Goal: Task Accomplishment & Management: Manage account settings

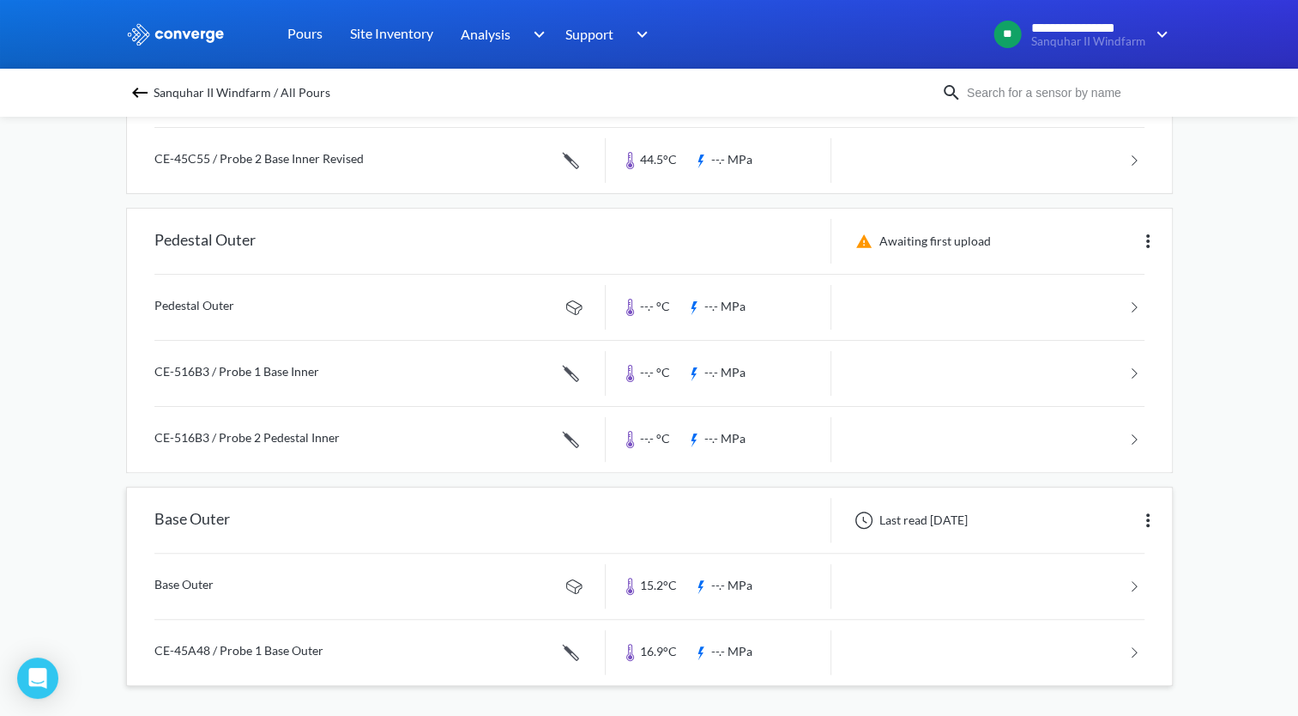
scroll to position [357, 0]
click at [1096, 647] on link at bounding box center [649, 651] width 990 height 65
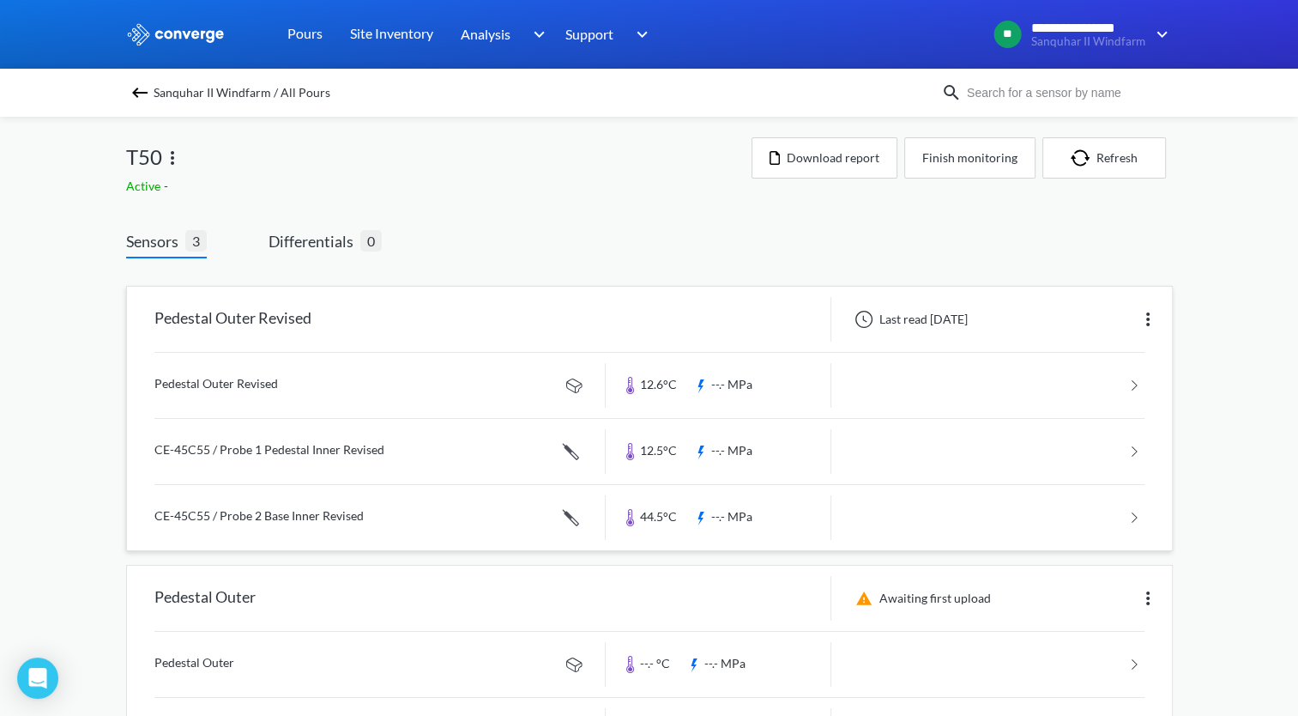
click at [1040, 522] on link at bounding box center [649, 517] width 990 height 65
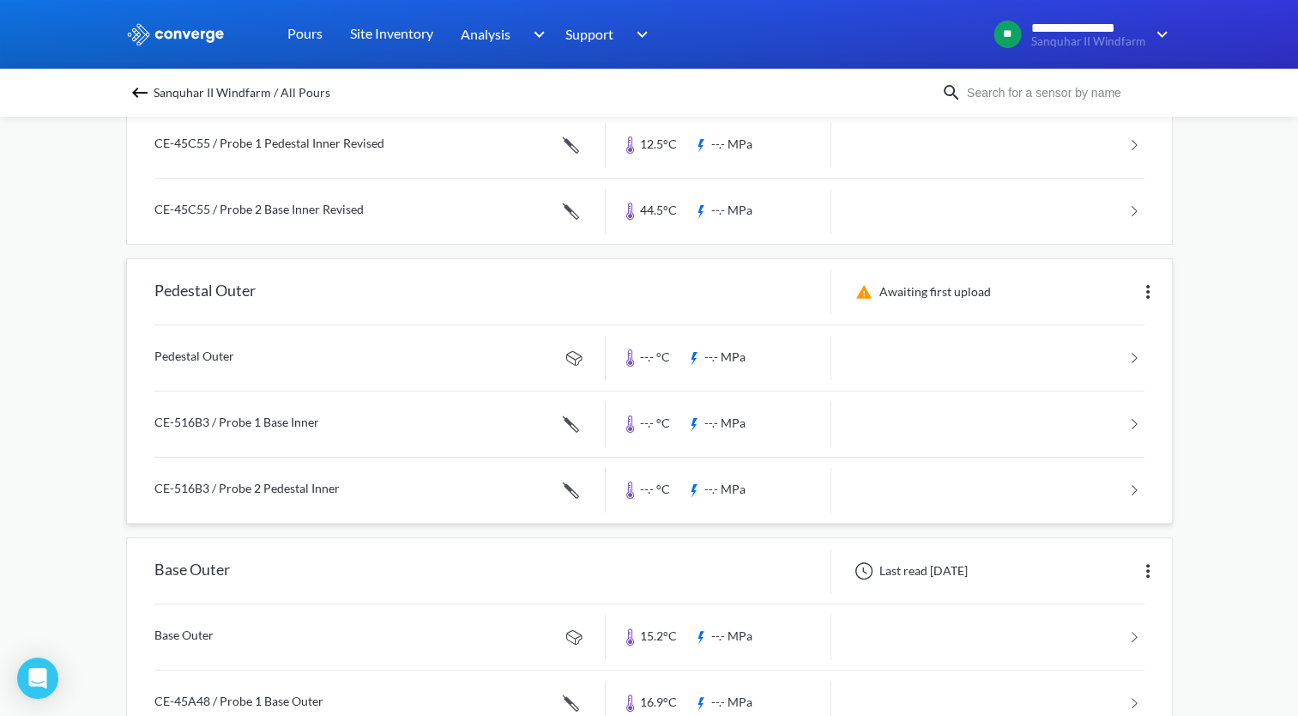
scroll to position [343, 0]
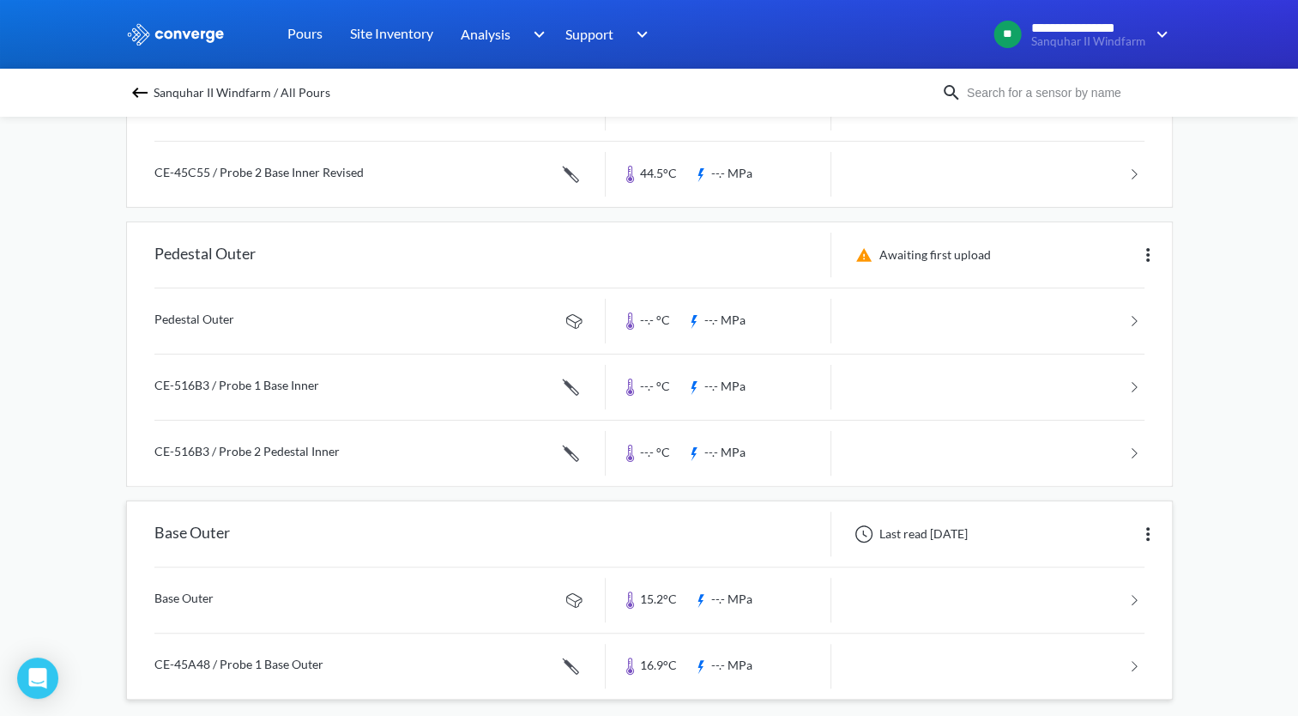
click at [1080, 661] on link at bounding box center [649, 665] width 990 height 65
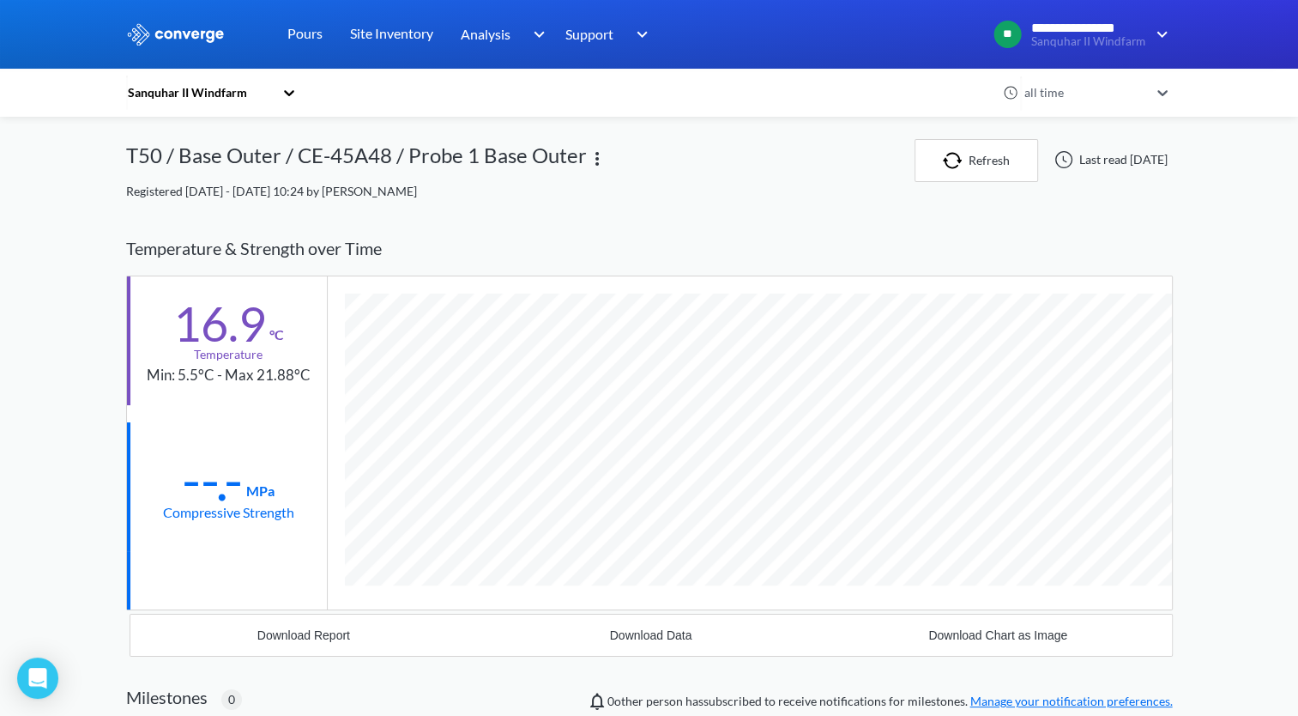
scroll to position [937, 1047]
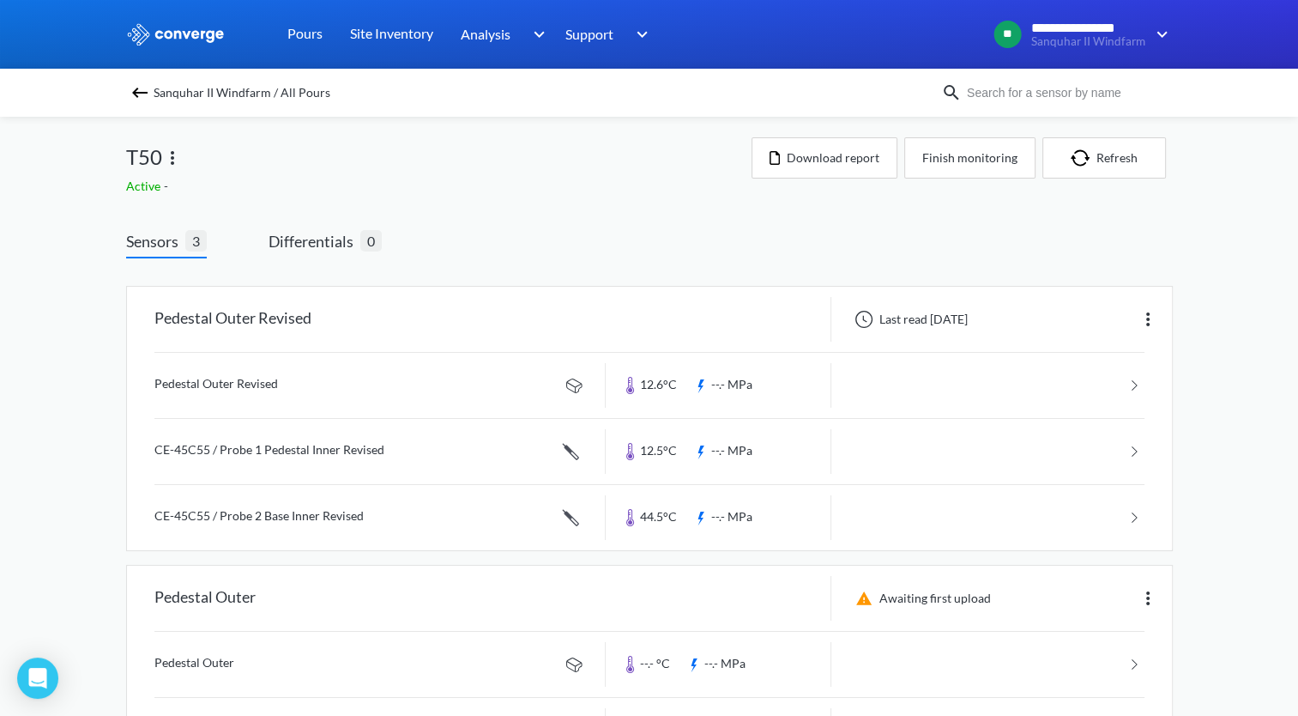
click at [158, 98] on div "Sanquhar II Windfarm / All Pours" at bounding box center [533, 93] width 815 height 24
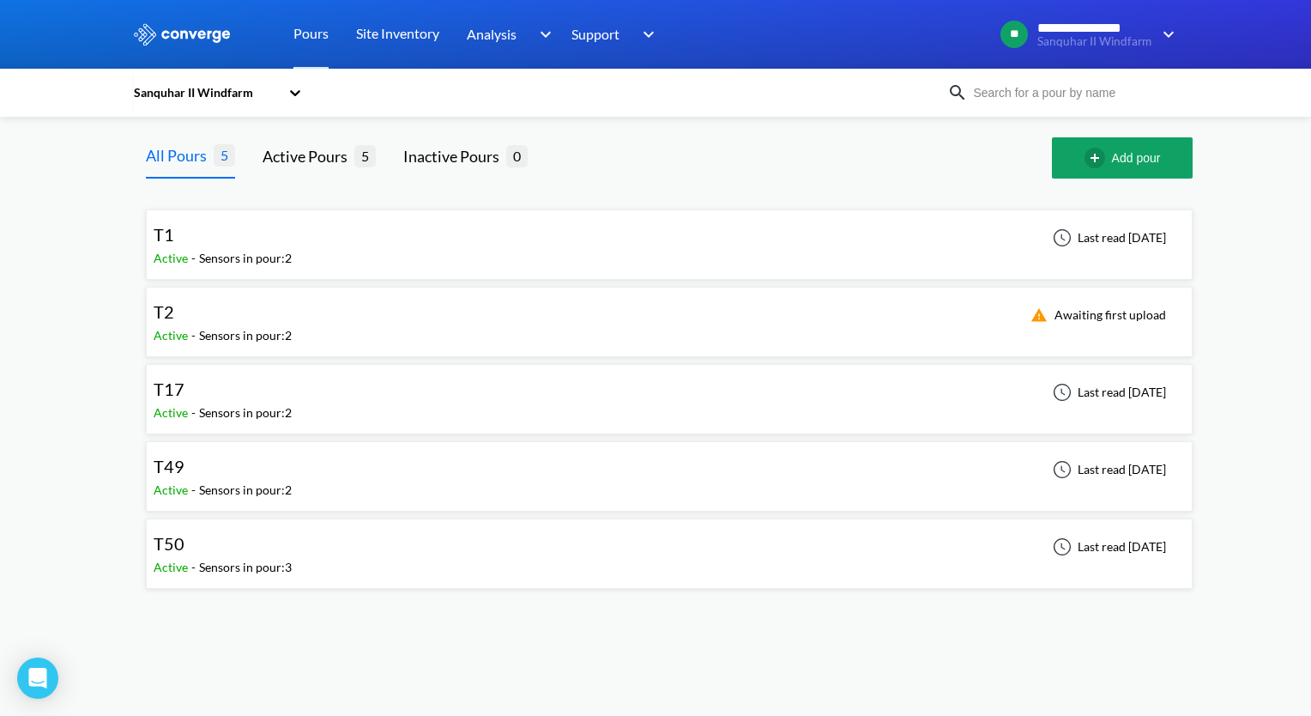
click at [294, 475] on div "T49 Active - Sensors in pour: 2 Last read [DATE]" at bounding box center [669, 476] width 1031 height 55
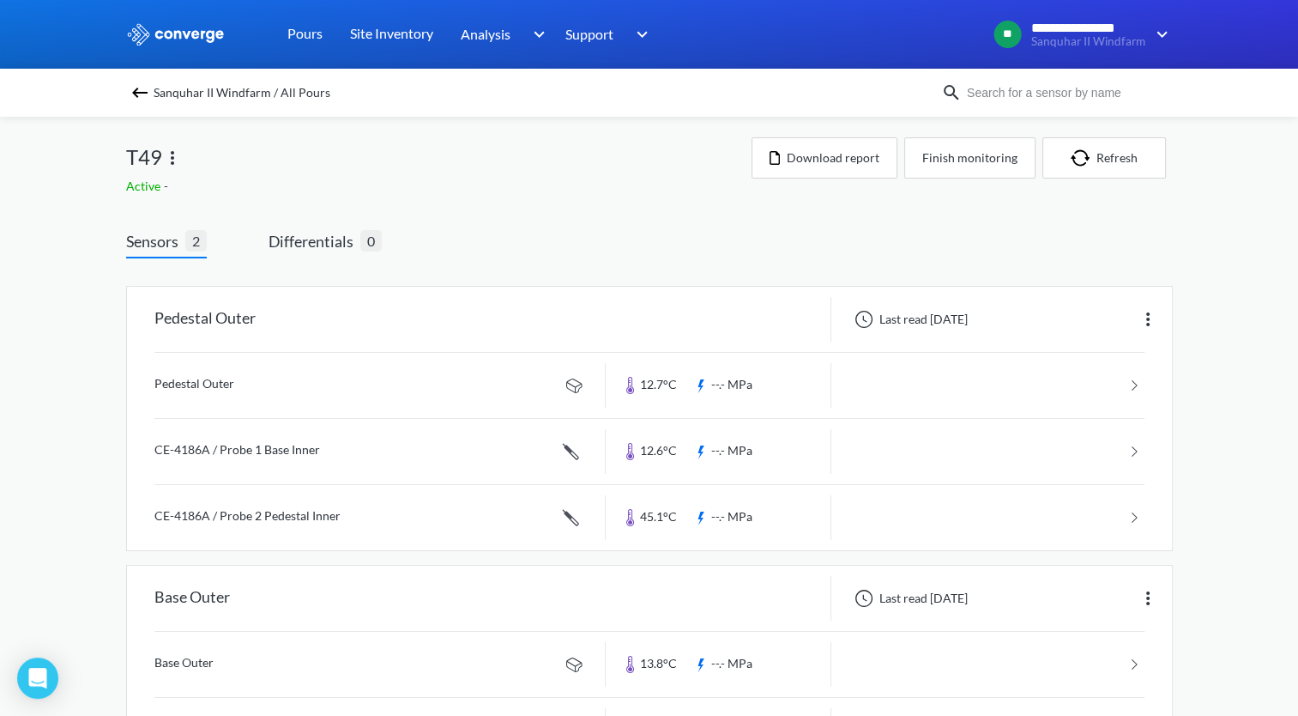
scroll to position [79, 0]
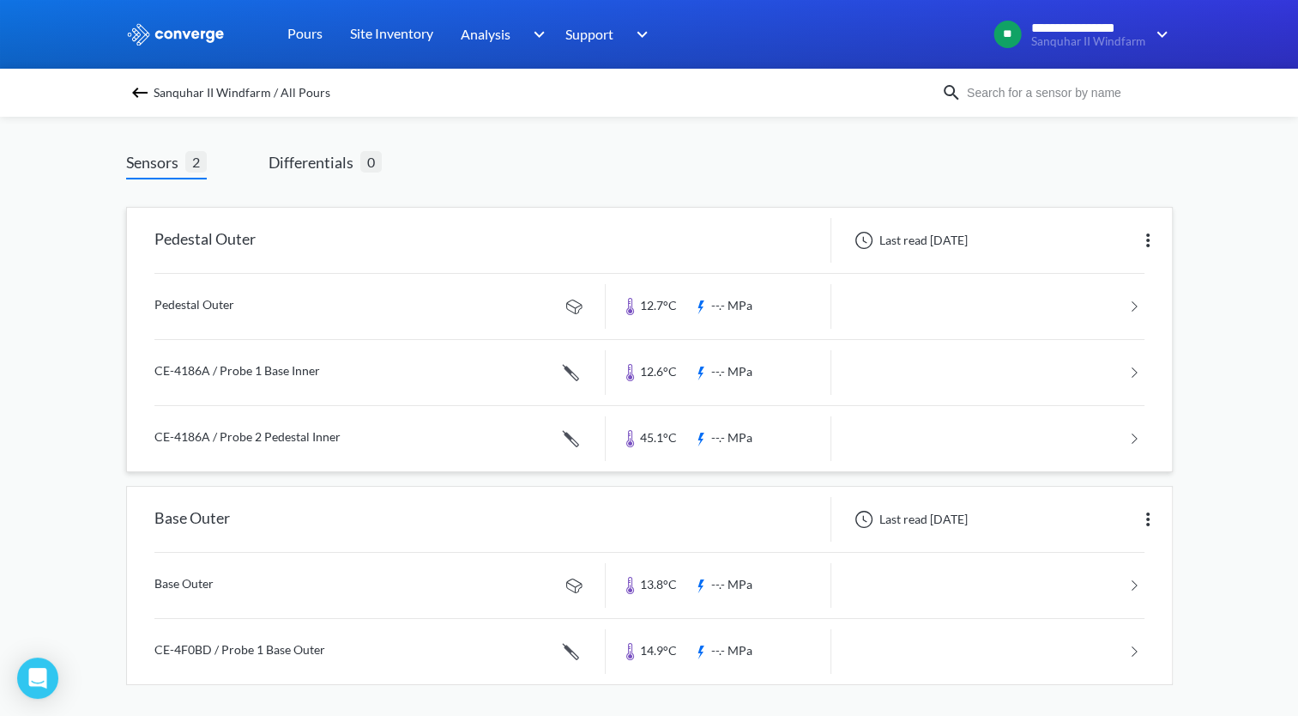
click at [992, 369] on link at bounding box center [649, 372] width 990 height 65
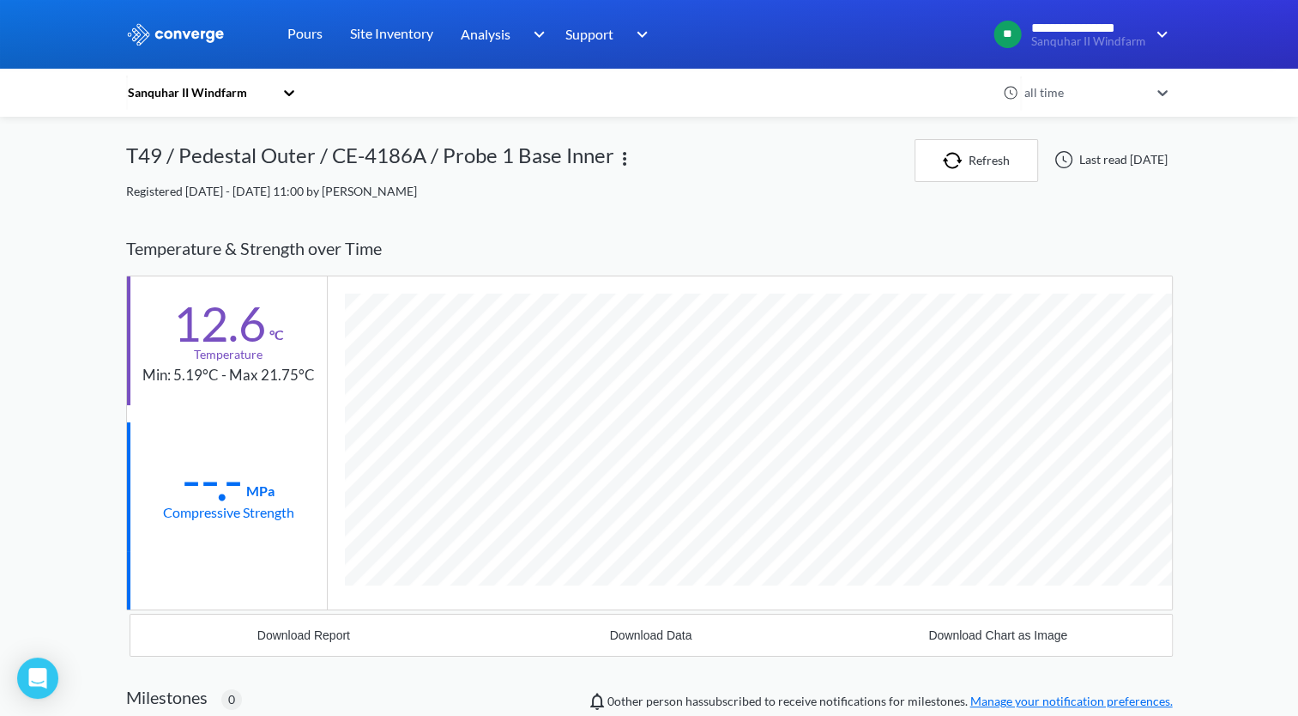
scroll to position [937, 1047]
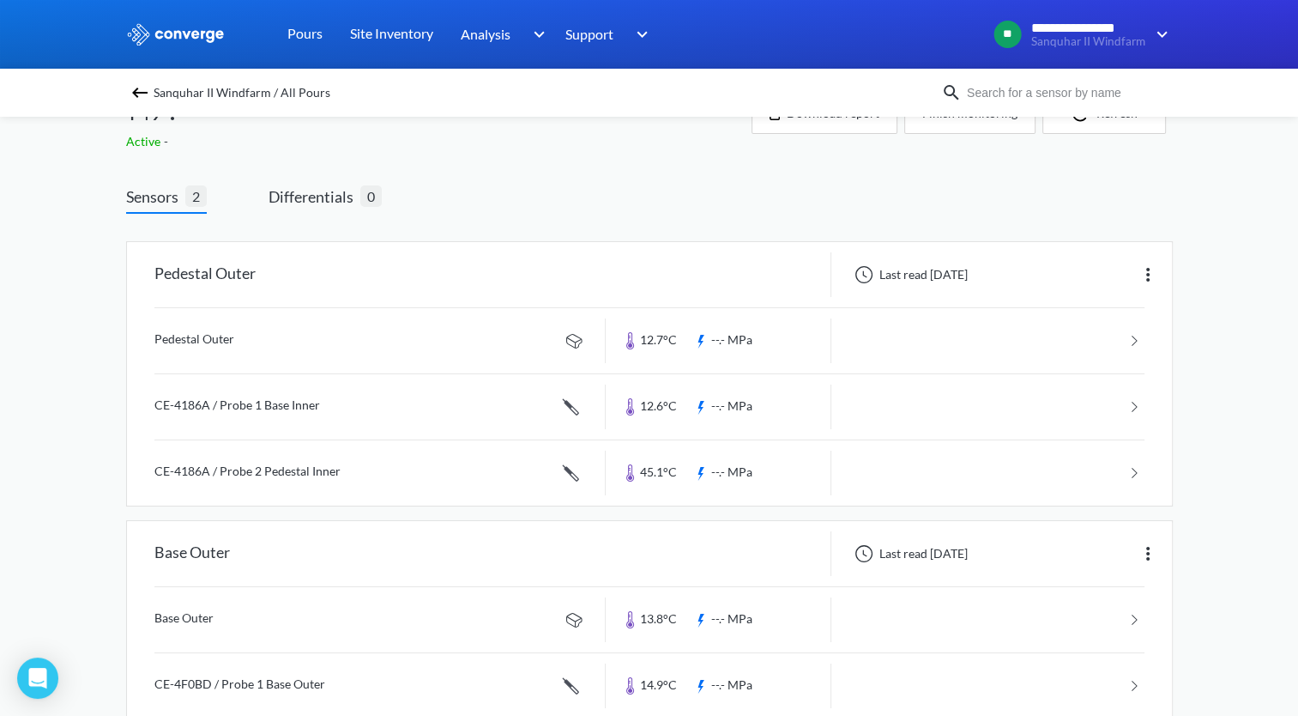
scroll to position [79, 0]
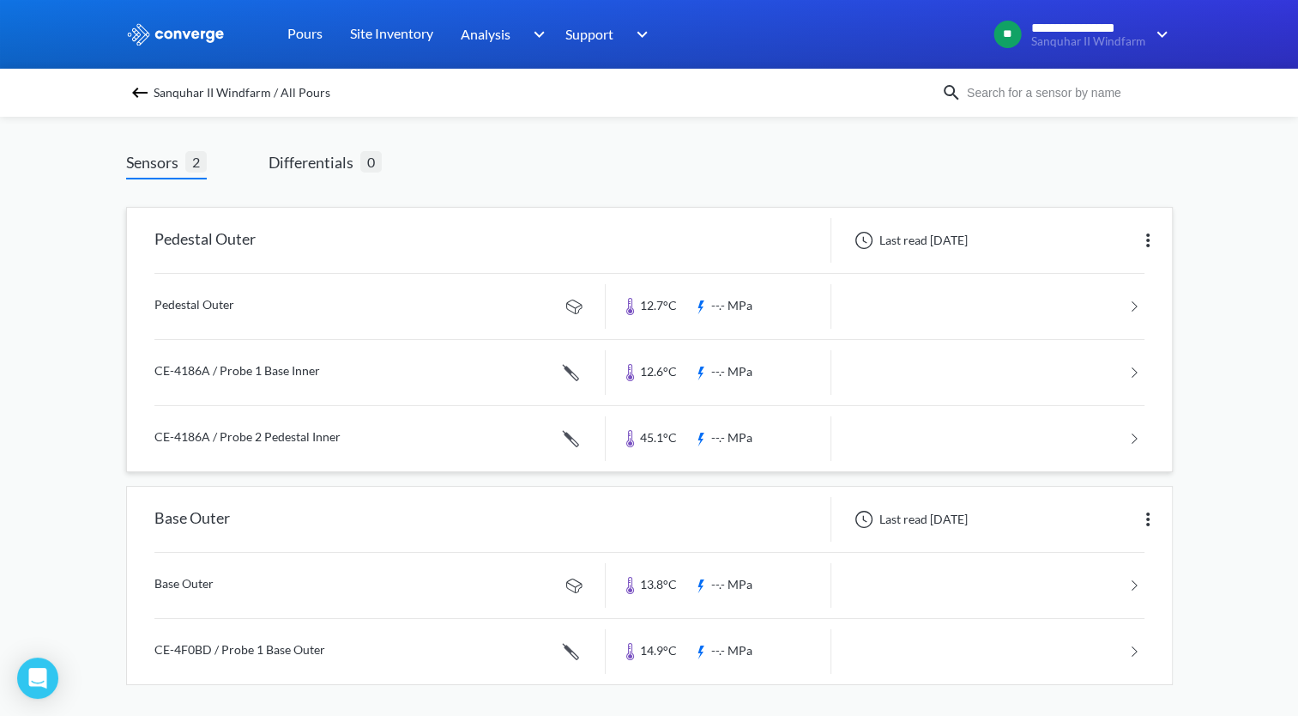
click at [857, 427] on link at bounding box center [649, 438] width 990 height 65
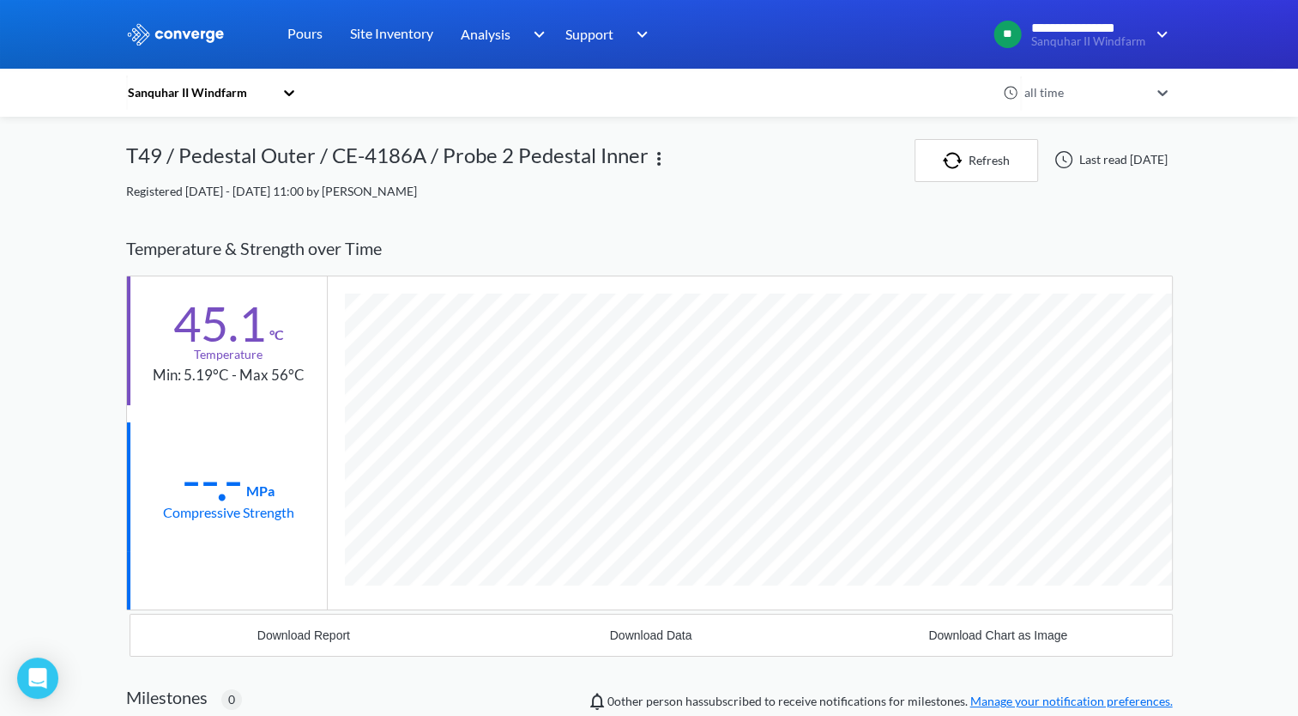
scroll to position [937, 1047]
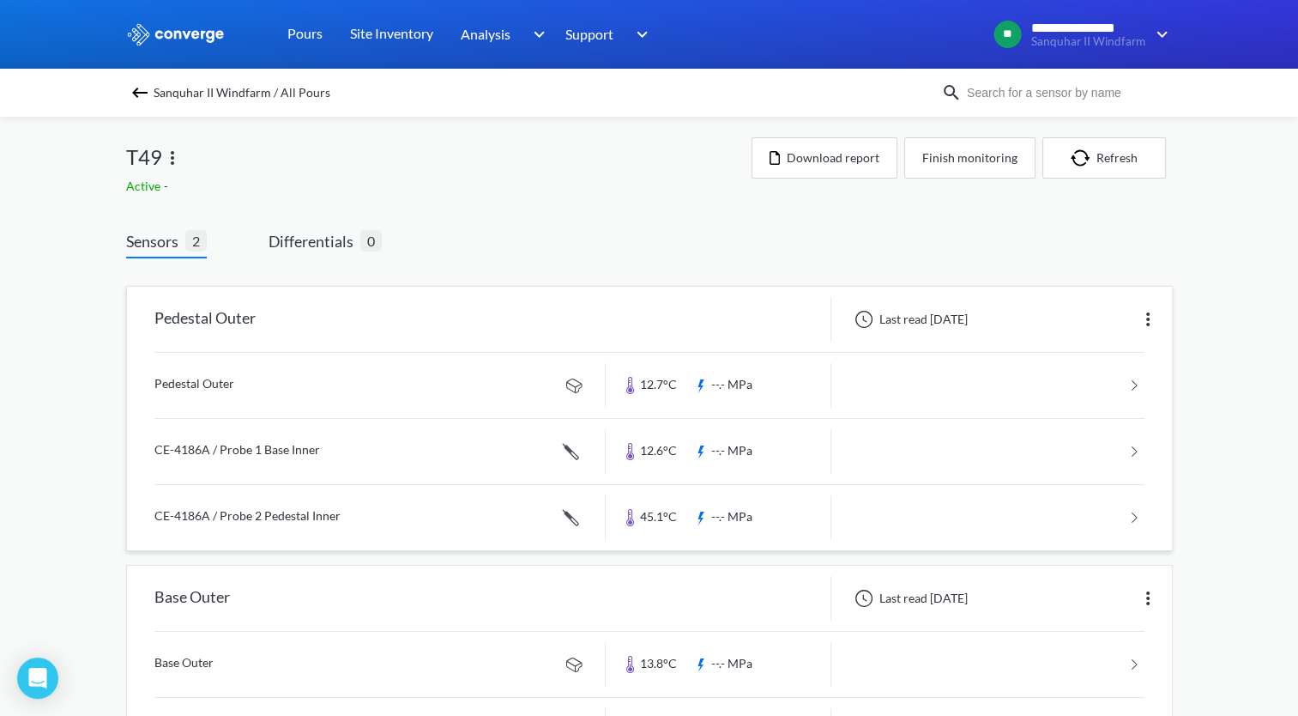
click at [655, 522] on link at bounding box center [649, 517] width 990 height 65
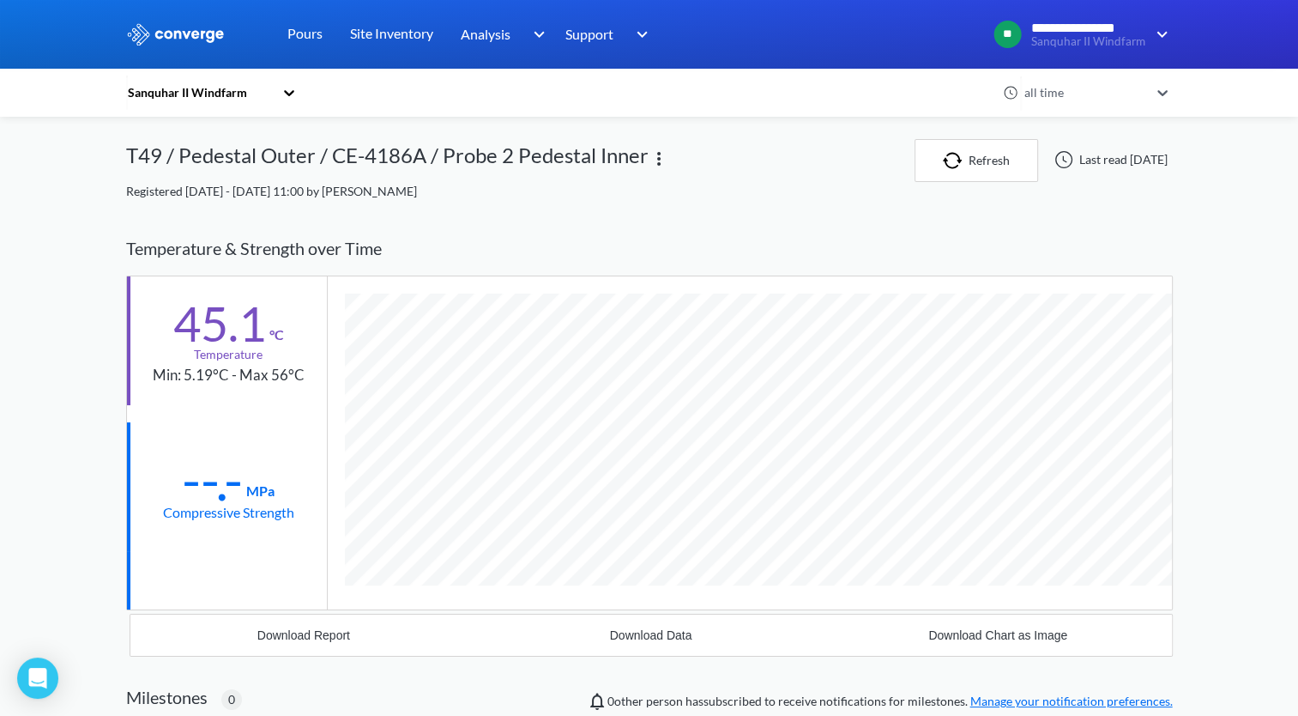
scroll to position [937, 1047]
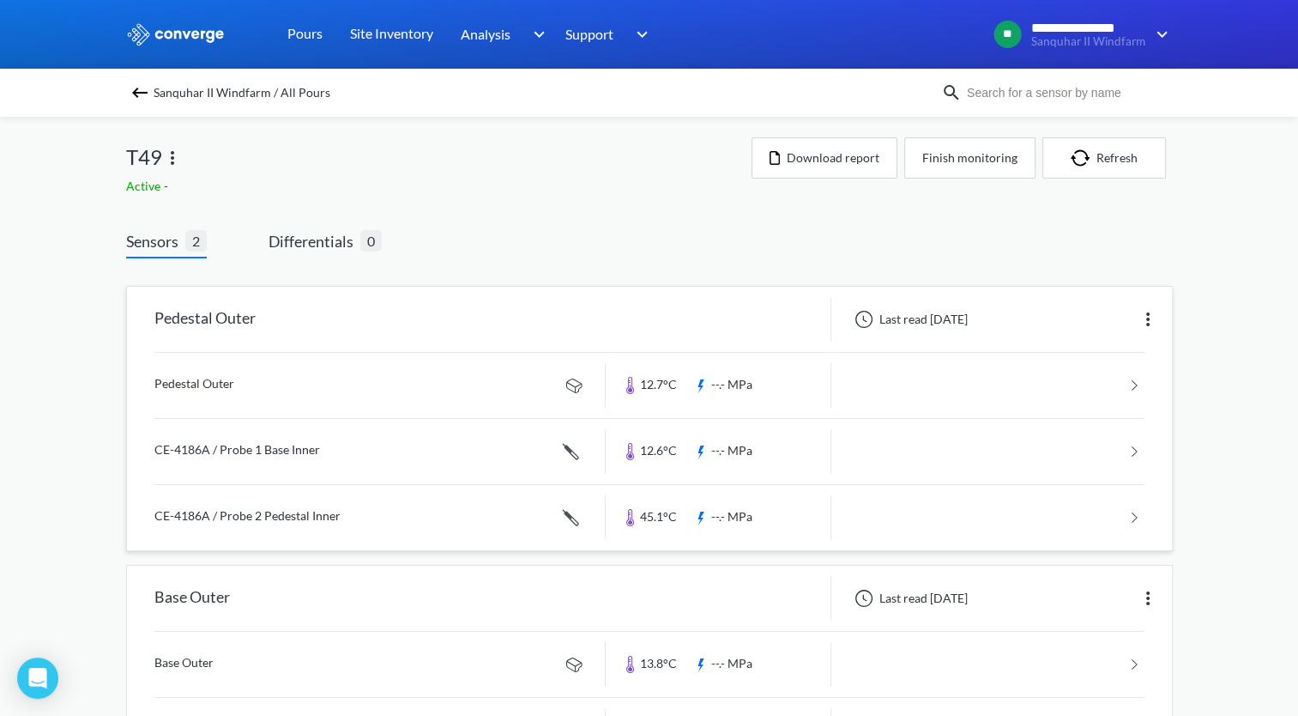
click at [288, 450] on link at bounding box center [649, 451] width 990 height 65
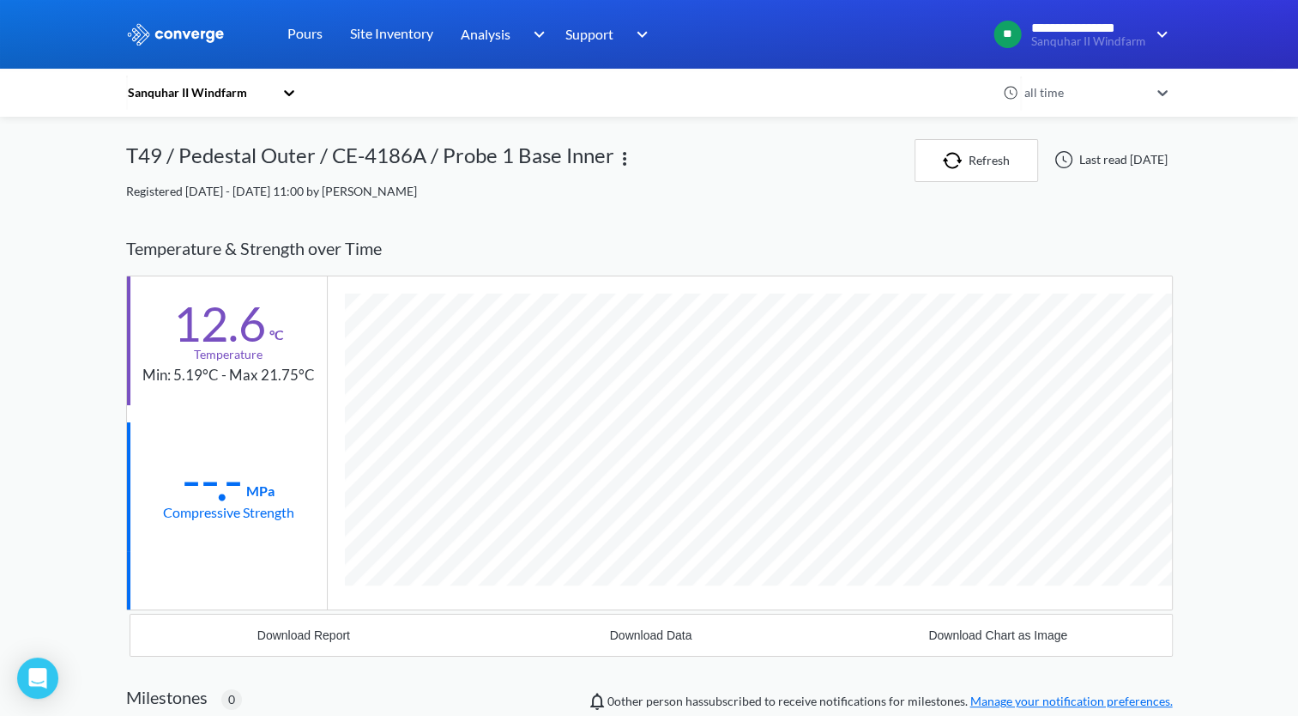
scroll to position [937, 1047]
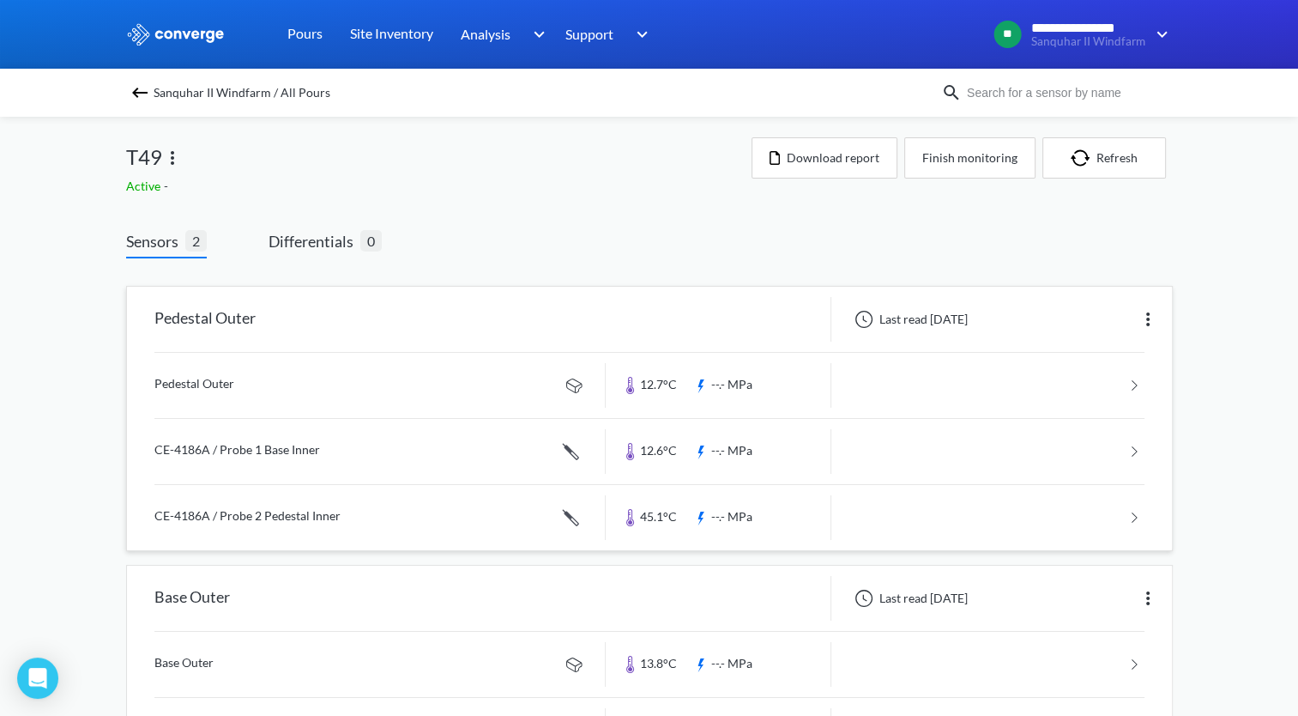
click at [1143, 323] on img at bounding box center [1148, 319] width 21 height 21
click at [1086, 323] on div "Edit" at bounding box center [1103, 319] width 110 height 33
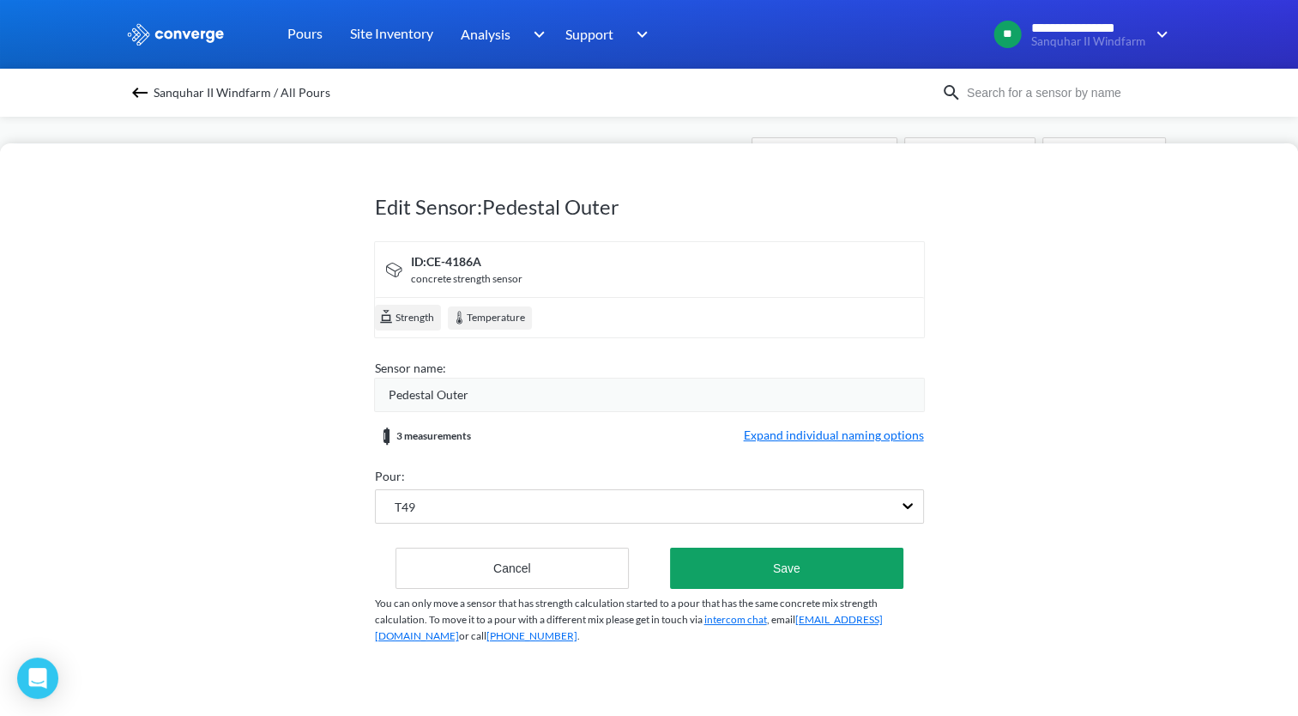
click at [861, 437] on span "Expand individual naming options" at bounding box center [834, 436] width 180 height 21
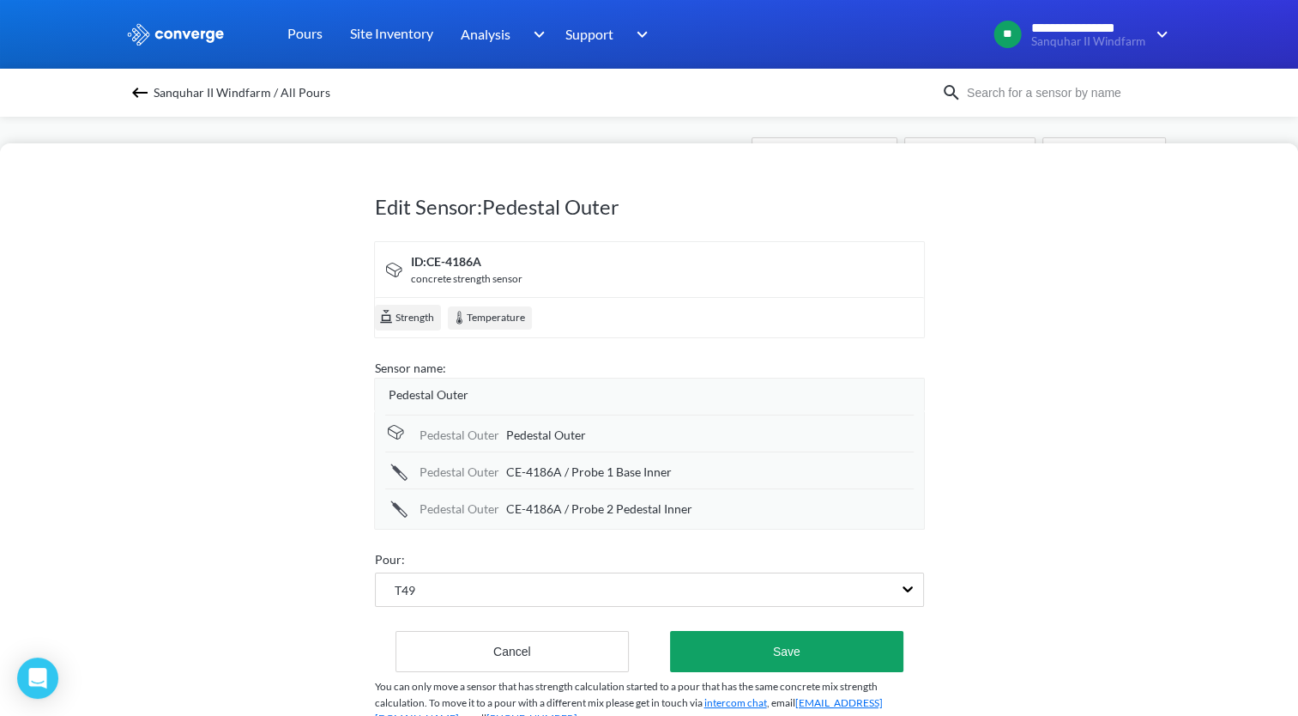
click at [614, 464] on span "CE-4186A / Probe 1 Base Inner" at bounding box center [589, 471] width 166 height 19
drag, startPoint x: 648, startPoint y: 476, endPoint x: 624, endPoint y: 475, distance: 24.0
click at [624, 475] on input "CE-4186A / Probe 1 Base Inner" at bounding box center [710, 473] width 408 height 34
type input "CE-4186A / Probe 1 Pedestal Inner"
click at [653, 501] on span "CE-4186A / Probe 2 Pedestal Inner" at bounding box center [599, 510] width 186 height 19
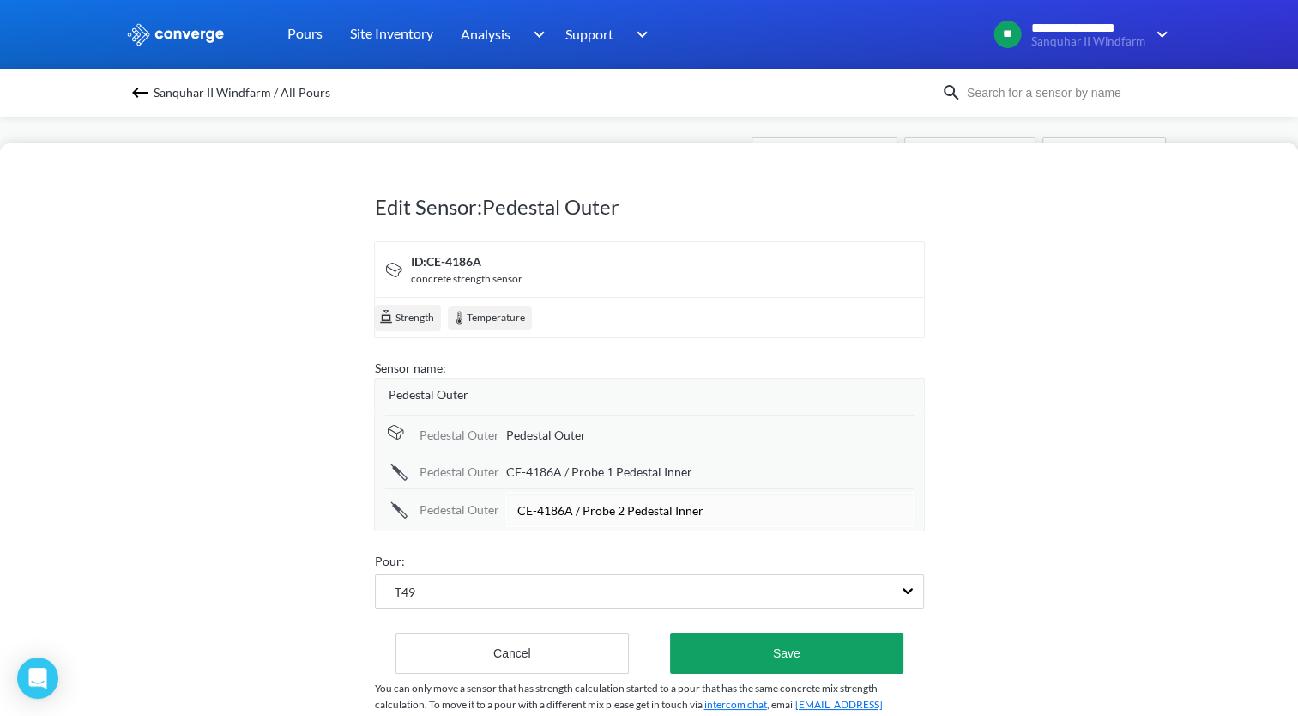
drag, startPoint x: 671, startPoint y: 507, endPoint x: 625, endPoint y: 510, distance: 46.4
click at [625, 510] on input "CE-4186A / Probe 2 Pedestal Inner" at bounding box center [710, 509] width 408 height 34
type input "CE-4186A / Probe 2 Base Inner"
drag, startPoint x: 840, startPoint y: 661, endPoint x: 829, endPoint y: 661, distance: 11.2
click at [837, 661] on button "Save" at bounding box center [786, 652] width 233 height 41
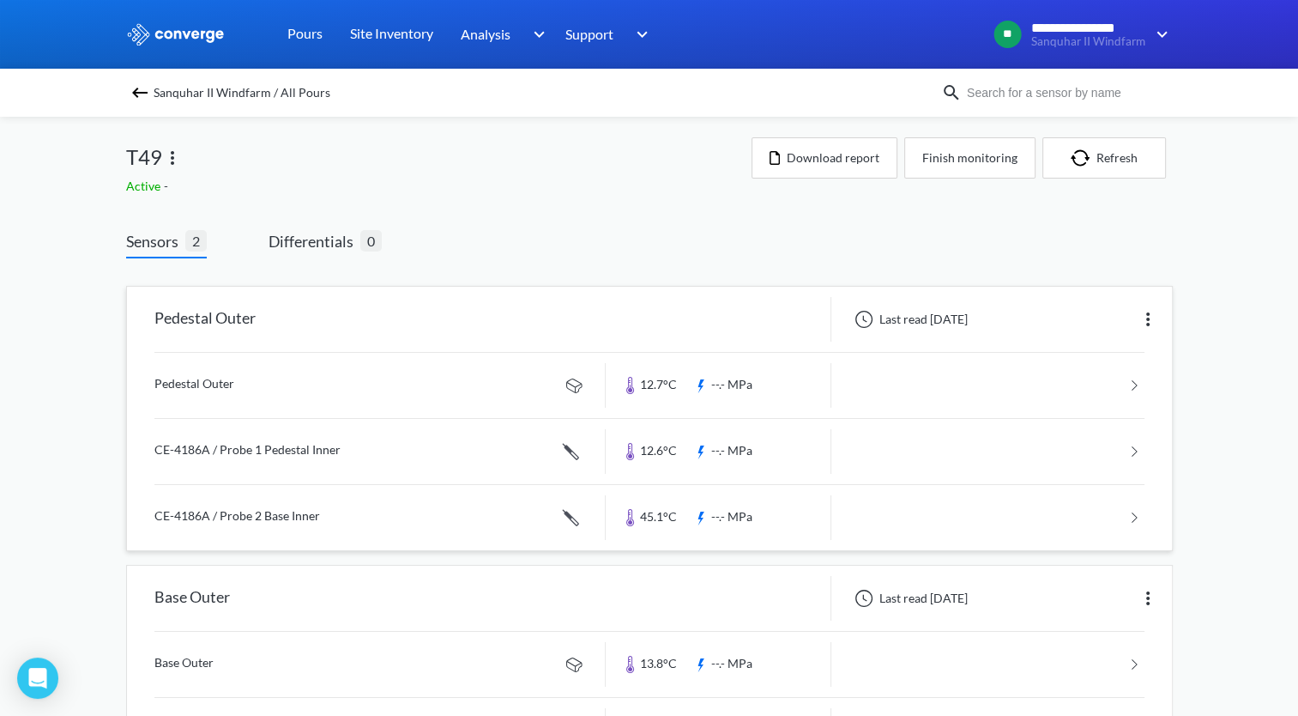
click at [531, 534] on div "Sensors 2 Differentials 0 Pedestal Outer Last read [DATE] Pedestal Outer 12.7°C…" at bounding box center [649, 513] width 1047 height 569
click at [665, 225] on div "Sensors 2 Differentials 0 Pedestal Outer Last read [DATE] Pedestal Outer 12.7°C…" at bounding box center [649, 501] width 1047 height 594
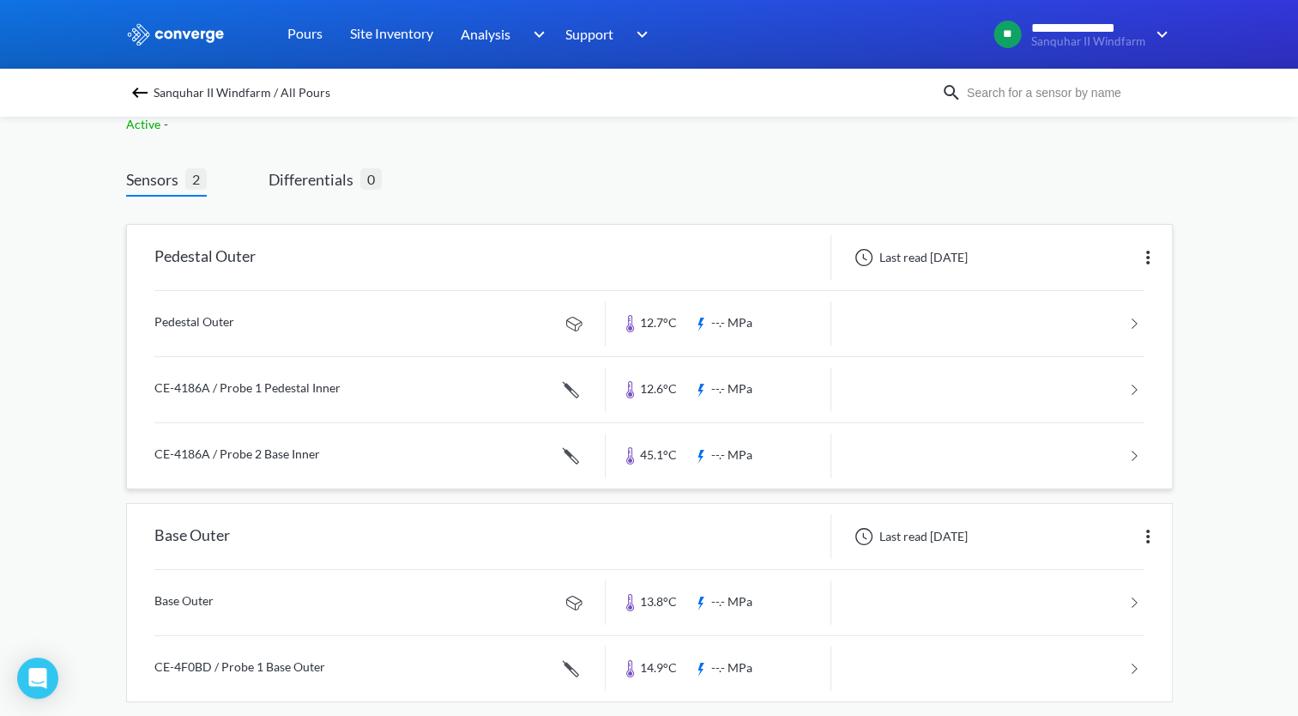
scroll to position [79, 0]
